Goal: Use online tool/utility: Utilize a website feature to perform a specific function

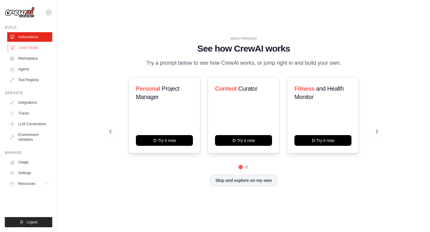
click at [42, 47] on link "Crew Studio" at bounding box center [30, 48] width 45 height 10
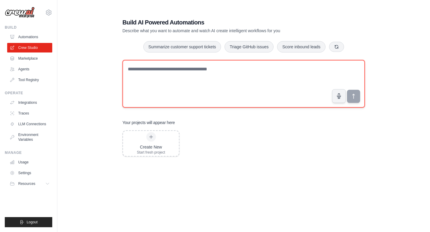
click at [167, 75] on textarea at bounding box center [243, 84] width 242 height 48
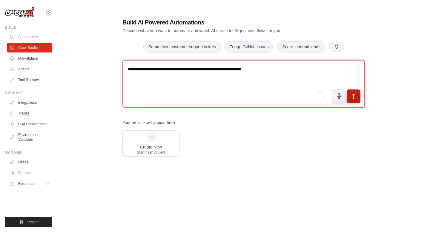
type textarea "**********"
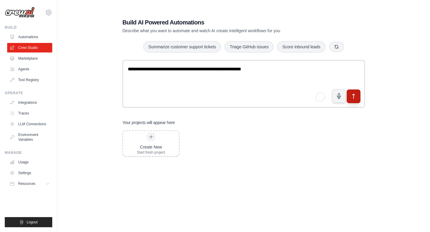
click at [354, 99] on button "submit" at bounding box center [354, 97] width 14 height 14
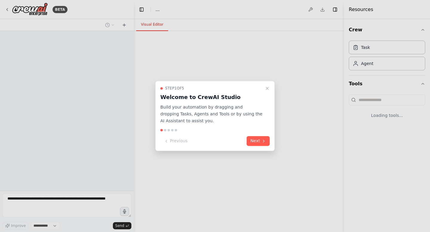
select select "****"
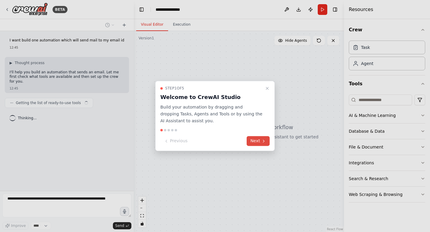
click at [261, 140] on button "Next" at bounding box center [258, 141] width 23 height 10
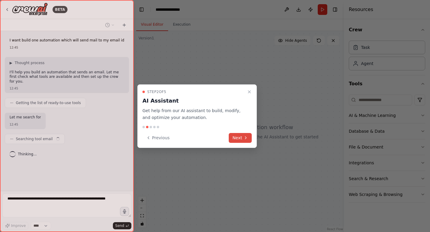
click at [236, 138] on button "Next" at bounding box center [240, 138] width 23 height 10
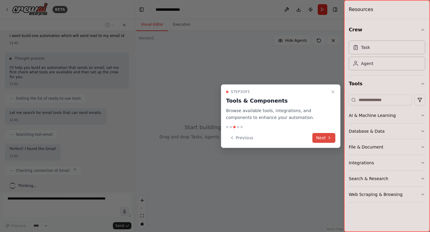
click at [324, 139] on button "Next" at bounding box center [323, 138] width 23 height 10
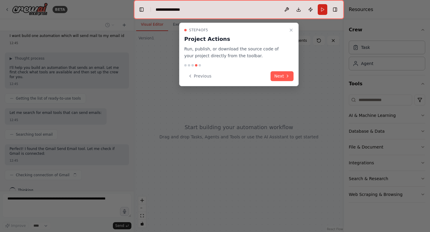
scroll to position [9, 0]
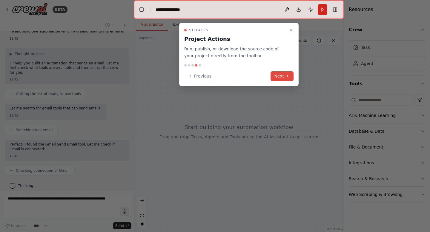
click at [284, 76] on button "Next" at bounding box center [281, 76] width 23 height 10
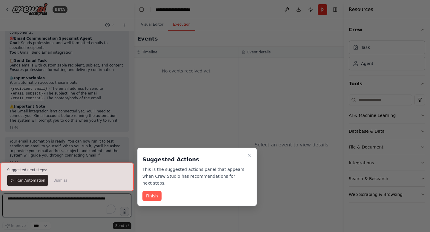
scroll to position [302, 0]
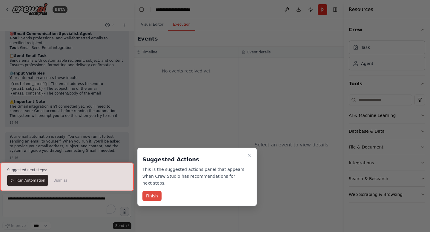
click at [157, 198] on button "Finish" at bounding box center [151, 196] width 19 height 10
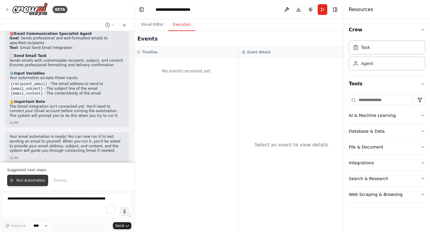
click at [20, 179] on span "Run Automation" at bounding box center [30, 180] width 29 height 5
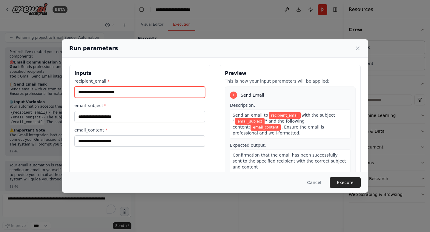
click at [110, 95] on input "recipient_email *" at bounding box center [139, 92] width 131 height 11
type input "**********"
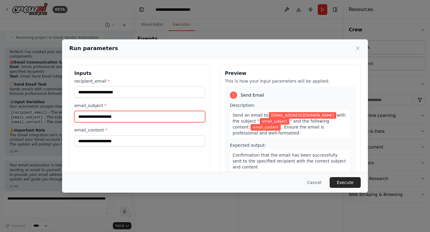
click at [94, 118] on input "email_subject *" at bounding box center [139, 116] width 131 height 11
type input "*******"
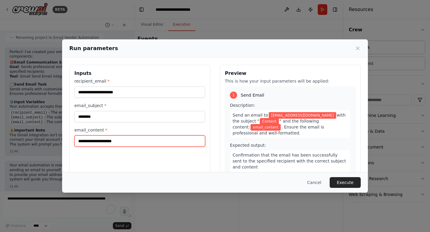
click at [98, 142] on input "email_content *" at bounding box center [139, 141] width 131 height 11
type input "**********"
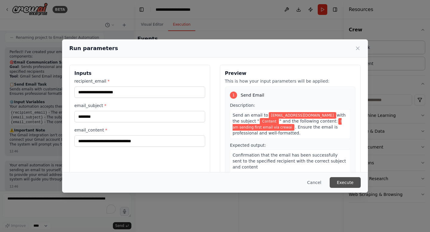
click at [348, 182] on button "Execute" at bounding box center [345, 182] width 31 height 11
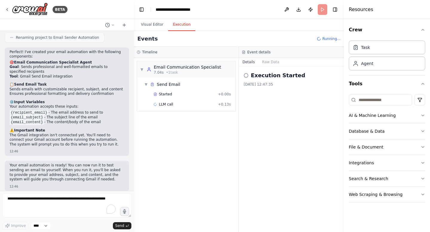
scroll to position [302, 0]
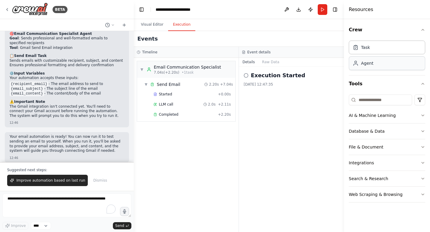
click at [381, 65] on div "Agent" at bounding box center [387, 63] width 76 height 14
click at [375, 100] on input at bounding box center [380, 100] width 63 height 11
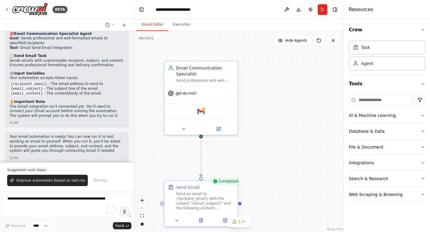
click at [151, 26] on button "Visual Editor" at bounding box center [152, 25] width 32 height 13
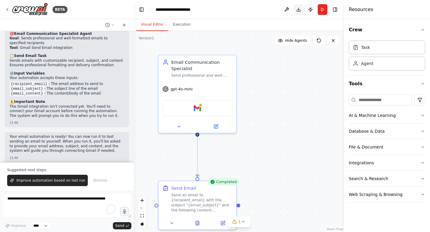
click at [300, 9] on button "Download" at bounding box center [299, 9] width 10 height 11
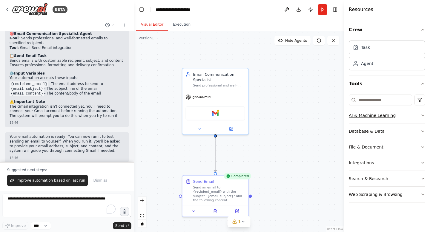
click at [385, 113] on div "AI & Machine Learning" at bounding box center [372, 116] width 47 height 6
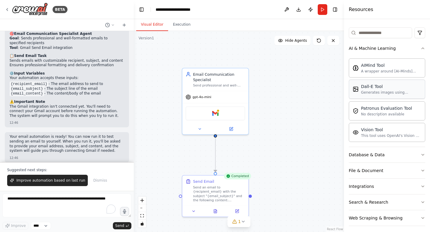
scroll to position [71, 0]
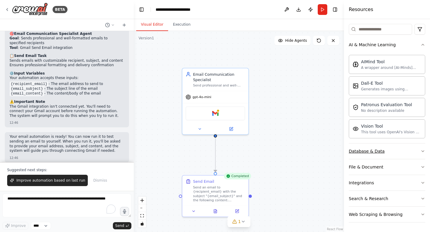
click at [388, 153] on button "Database & Data" at bounding box center [387, 152] width 76 height 16
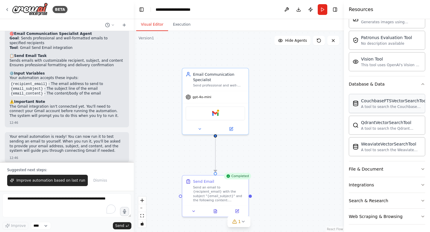
scroll to position [140, 0]
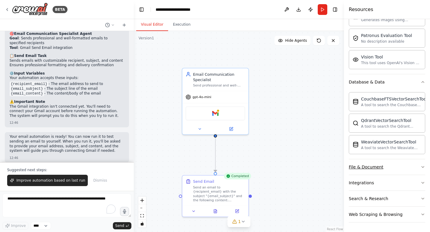
click at [386, 167] on button "File & Document" at bounding box center [387, 167] width 76 height 16
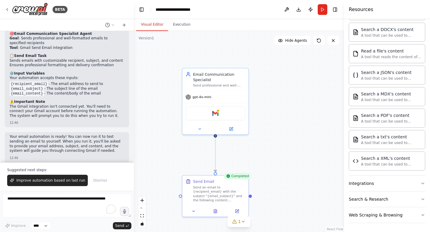
scroll to position [317, 0]
click at [382, 183] on button "Integrations" at bounding box center [387, 183] width 76 height 16
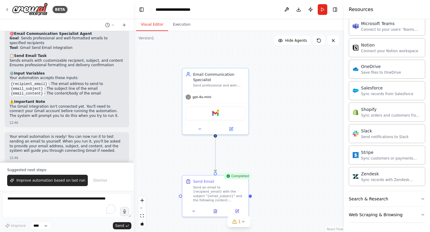
scroll to position [773, 0]
